Goal: Task Accomplishment & Management: Manage account settings

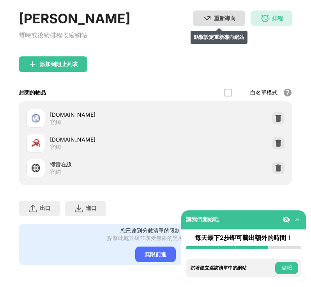
scroll to position [67, 0]
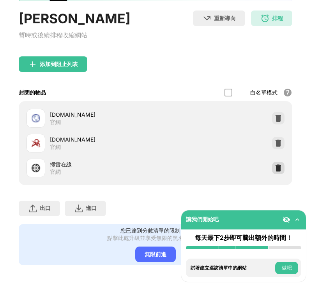
click at [274, 164] on img at bounding box center [278, 168] width 8 height 8
click at [274, 168] on img at bounding box center [278, 168] width 8 height 8
